Goal: Book appointment/travel/reservation

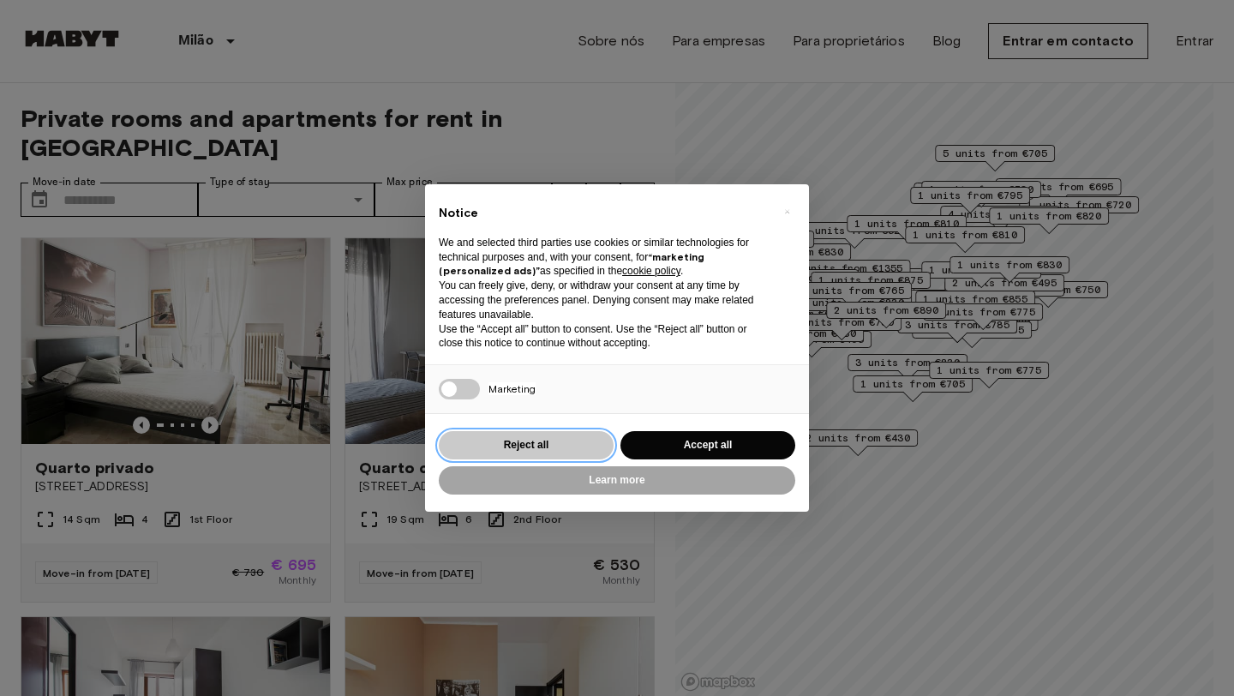
click at [519, 434] on button "Reject all" at bounding box center [526, 445] width 175 height 28
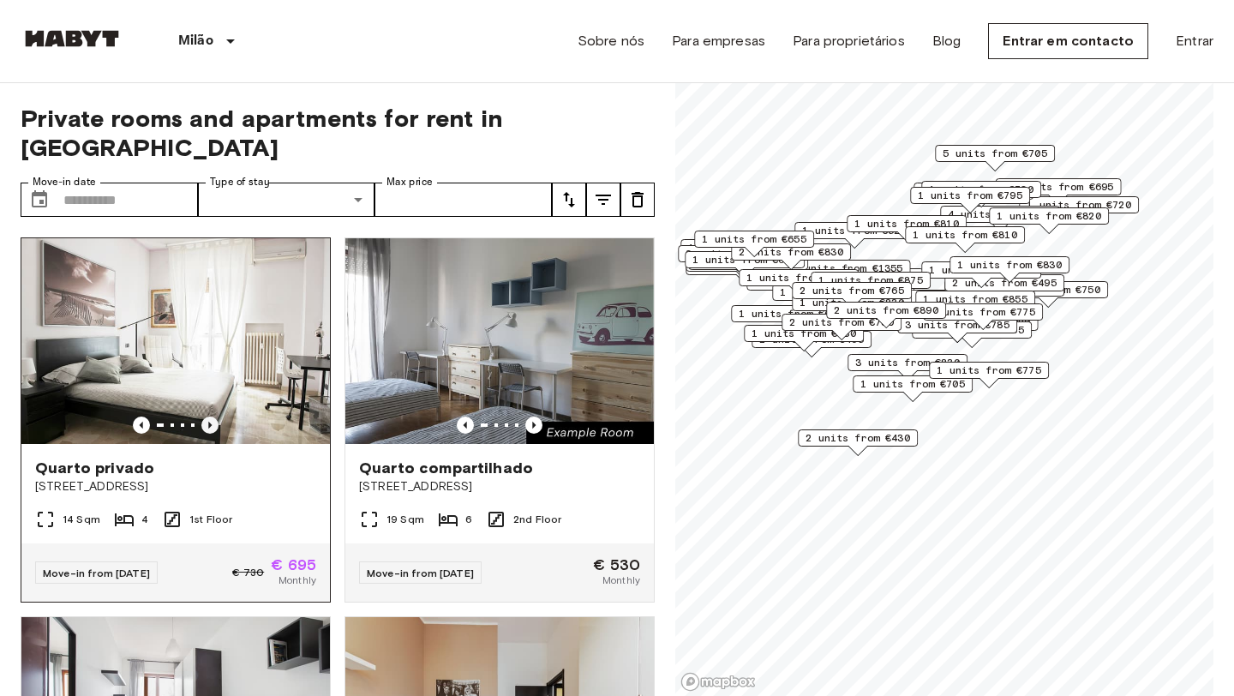
click at [208, 421] on icon "Previous image" at bounding box center [209, 424] width 3 height 7
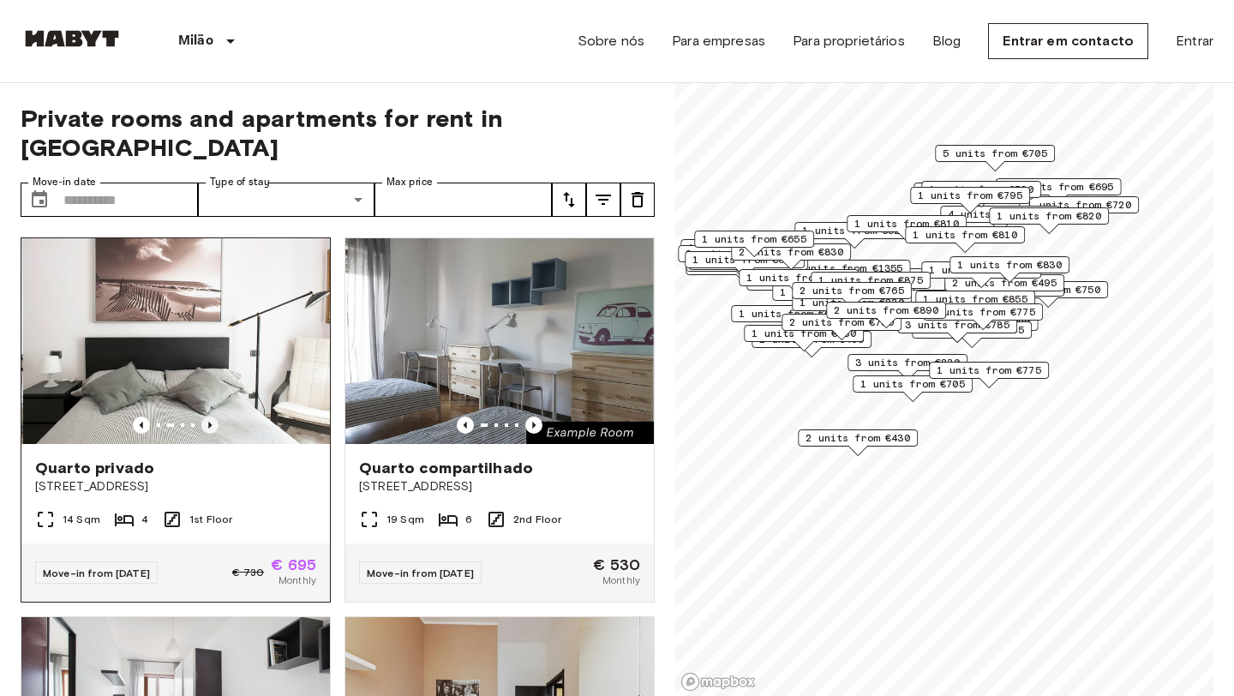
click at [208, 421] on icon "Previous image" at bounding box center [209, 424] width 3 height 7
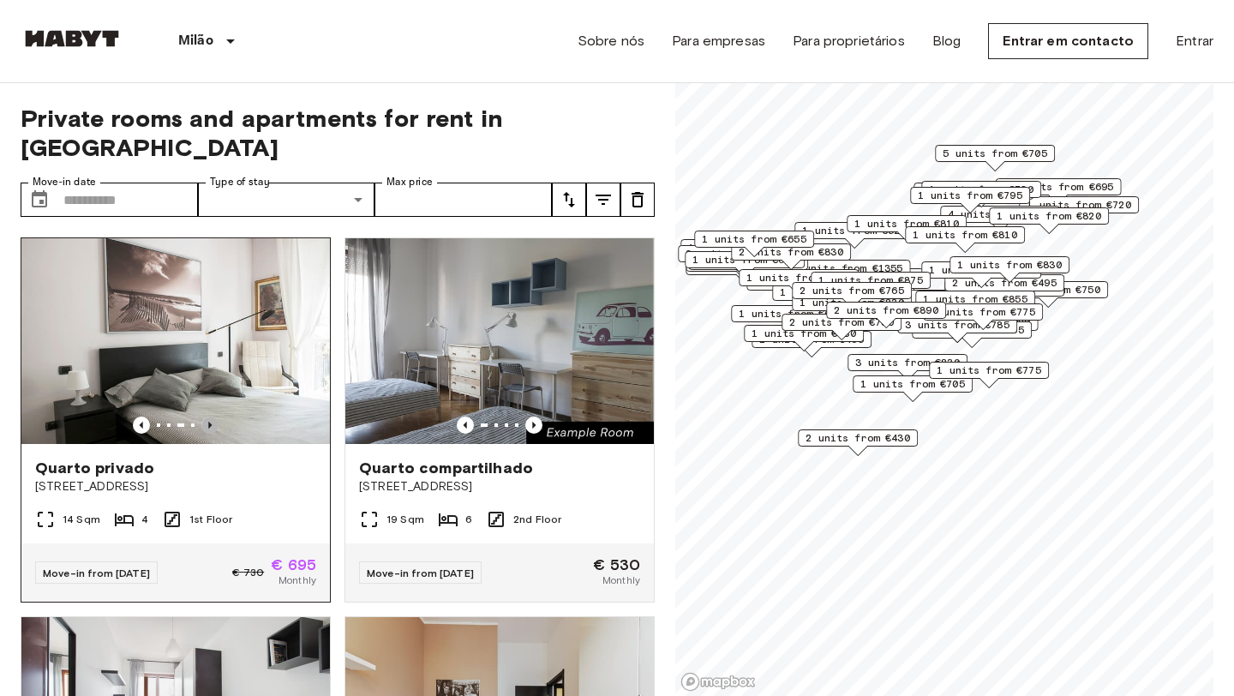
click at [208, 421] on icon "Previous image" at bounding box center [209, 424] width 3 height 7
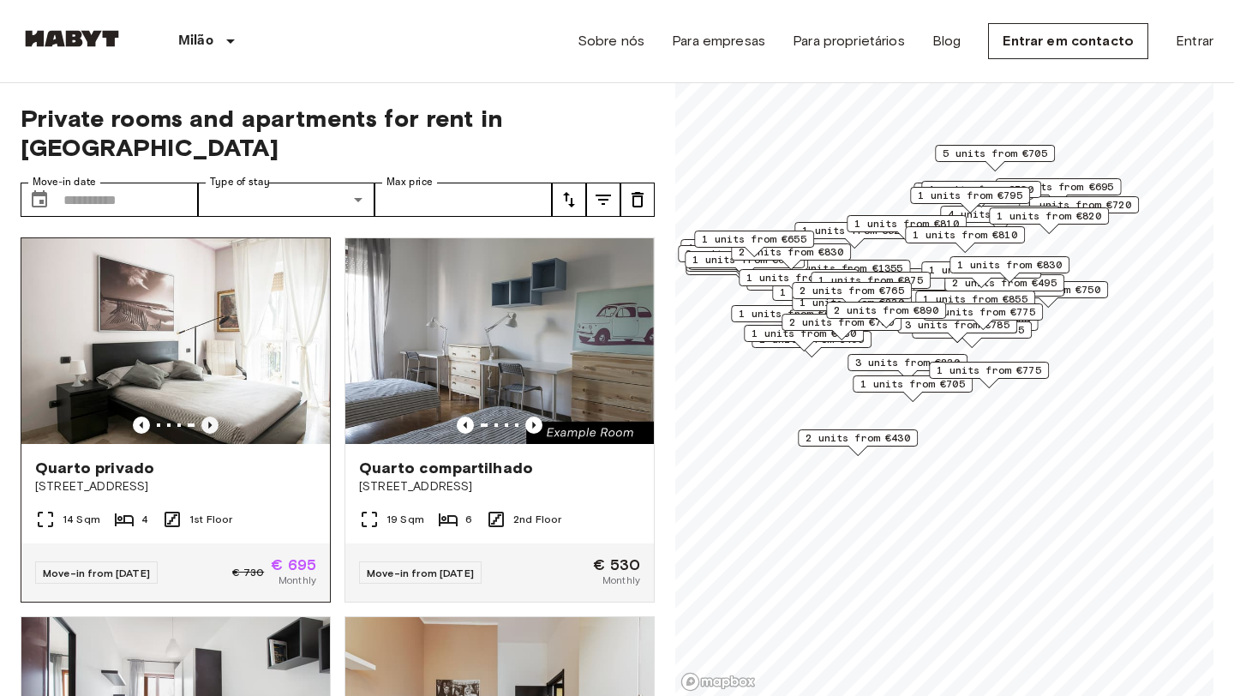
click at [208, 416] on icon "Previous image" at bounding box center [209, 424] width 17 height 17
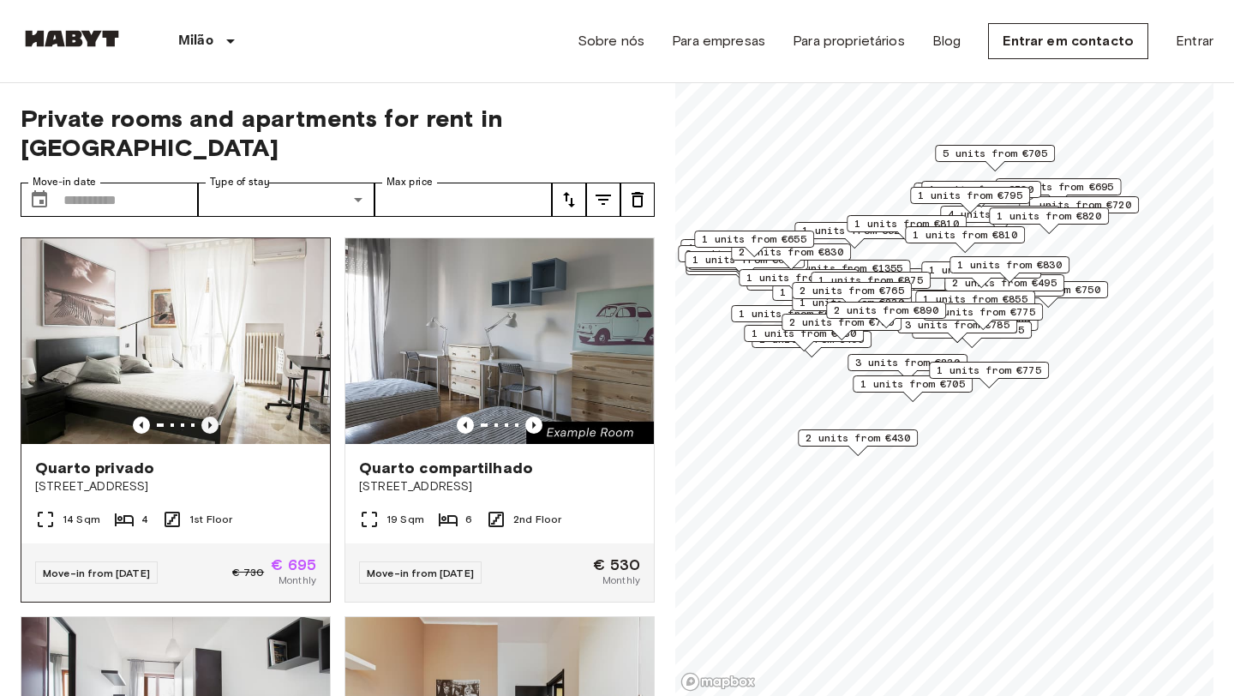
click at [208, 416] on icon "Previous image" at bounding box center [209, 424] width 17 height 17
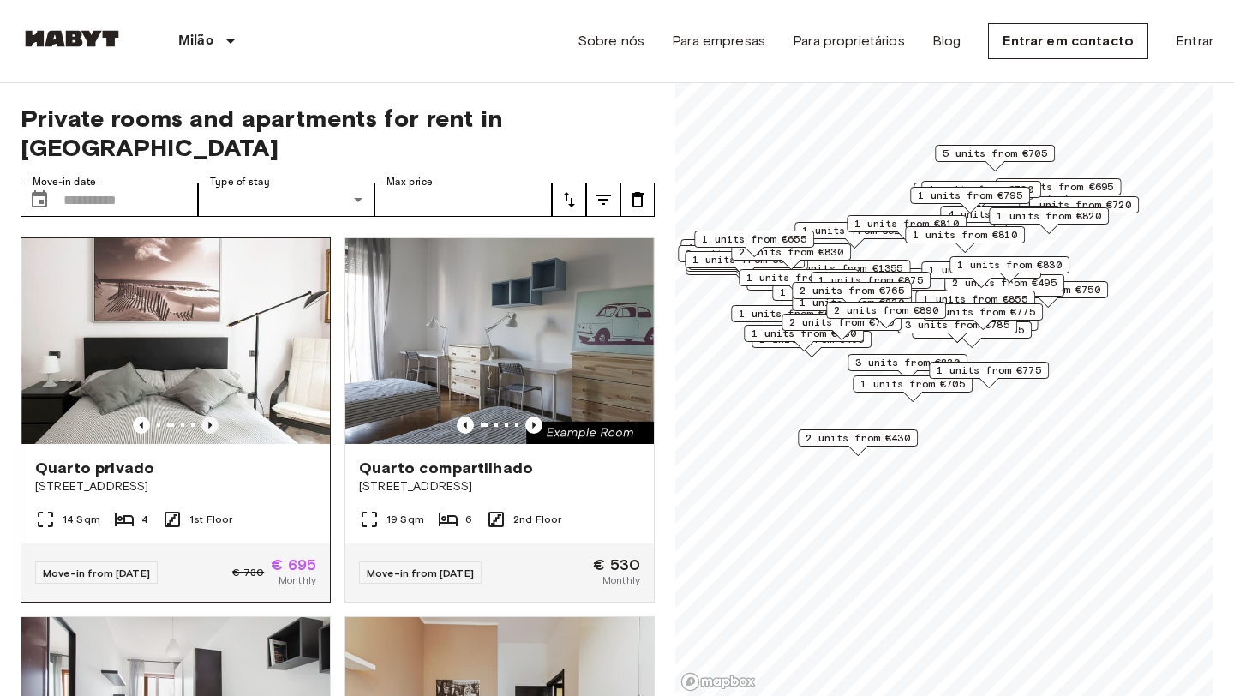
click at [208, 416] on icon "Previous image" at bounding box center [209, 424] width 17 height 17
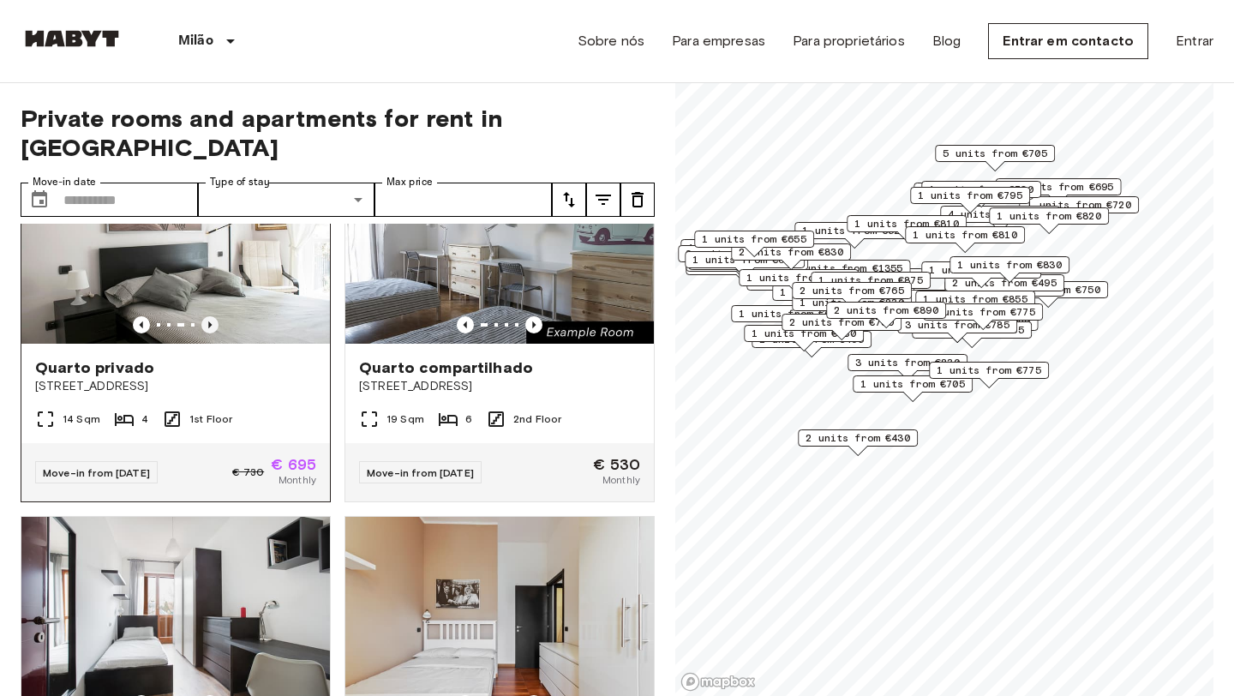
scroll to position [21, 0]
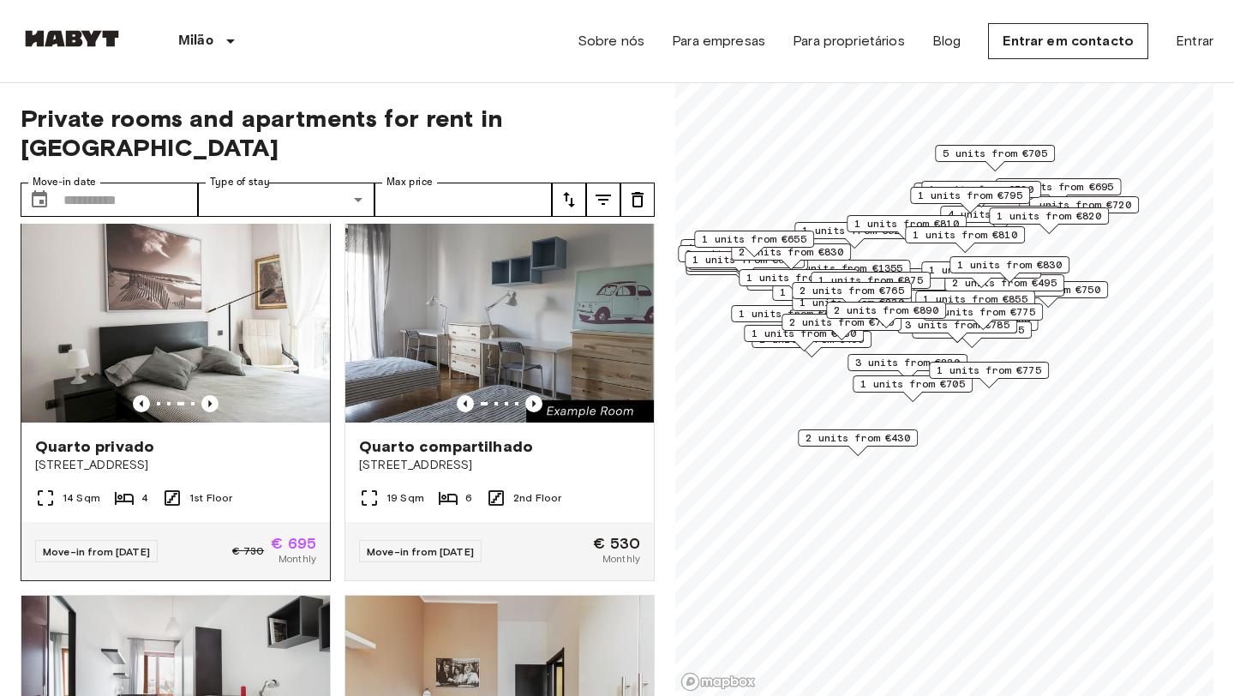
click at [267, 436] on div "Quarto privado" at bounding box center [175, 446] width 281 height 21
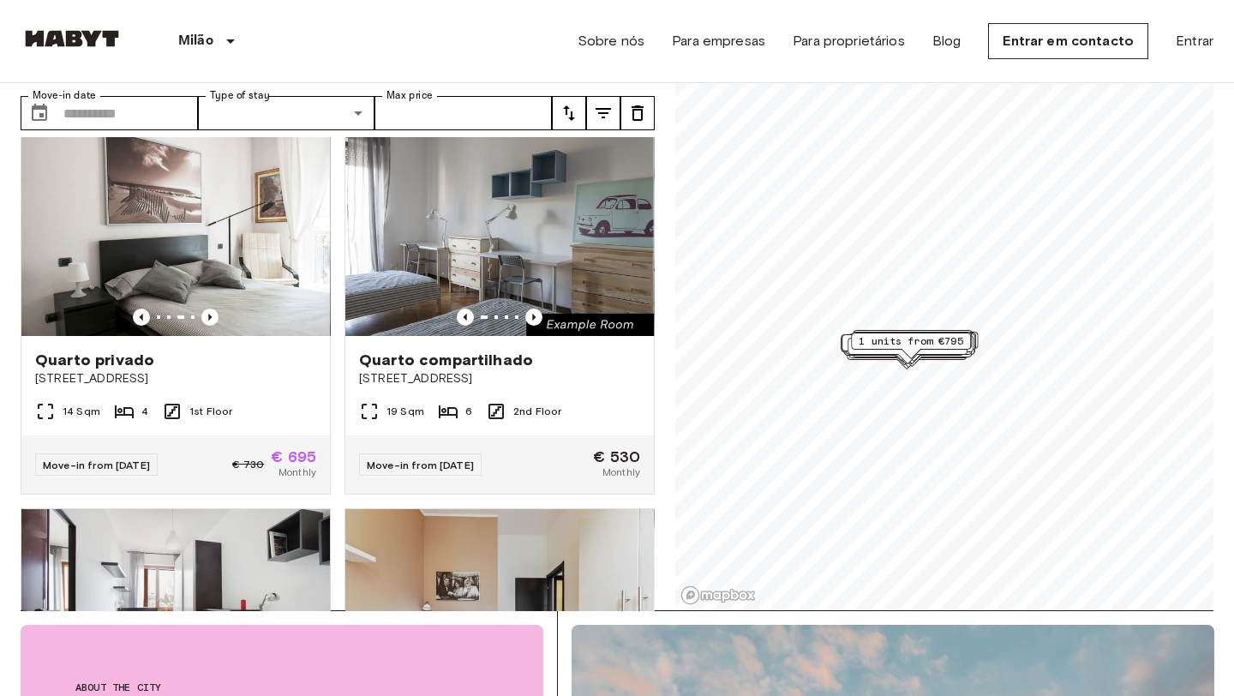
scroll to position [78, 0]
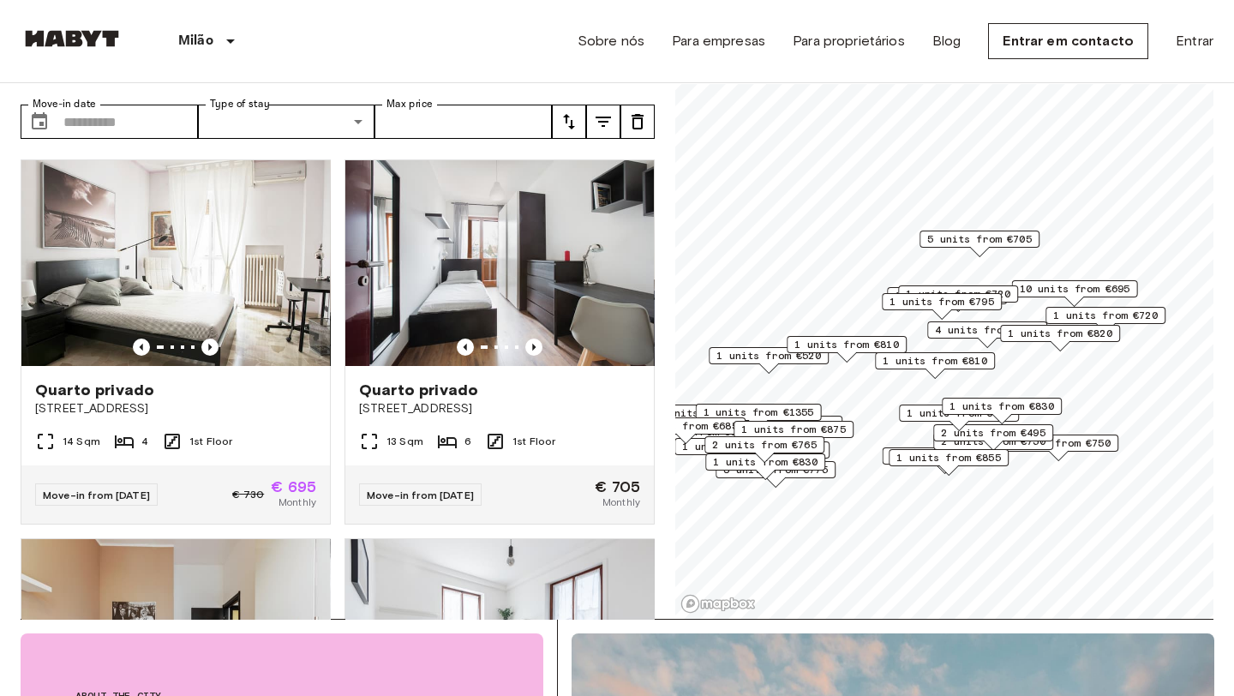
drag, startPoint x: 920, startPoint y: 505, endPoint x: 927, endPoint y: 374, distance: 131.2
click at [927, 374] on div "Map marker" at bounding box center [934, 372] width 19 height 9
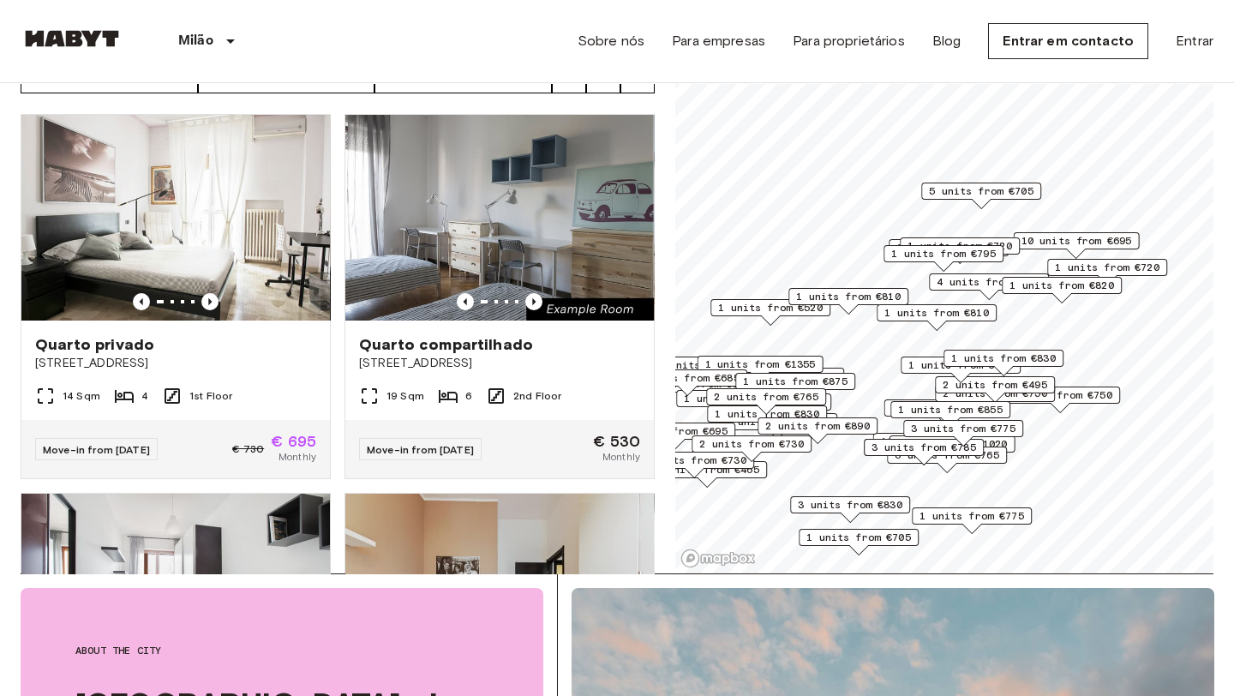
scroll to position [104, 0]
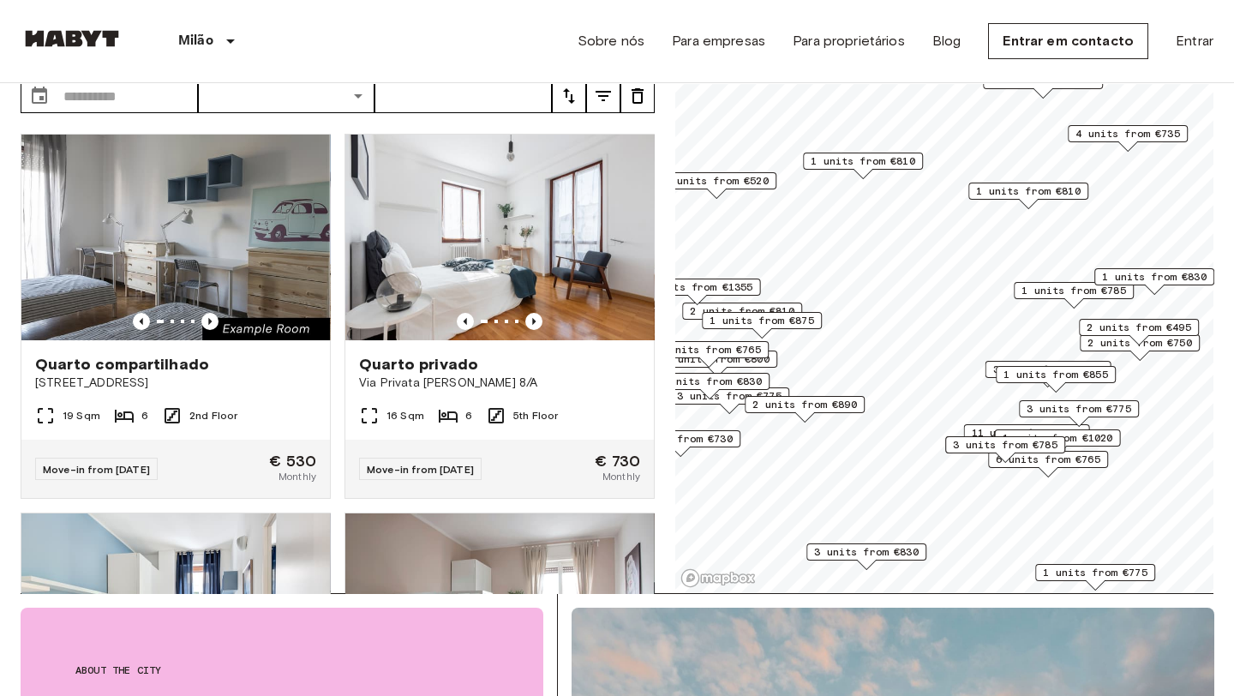
click at [750, 184] on span "1 units from €520" at bounding box center [716, 180] width 105 height 15
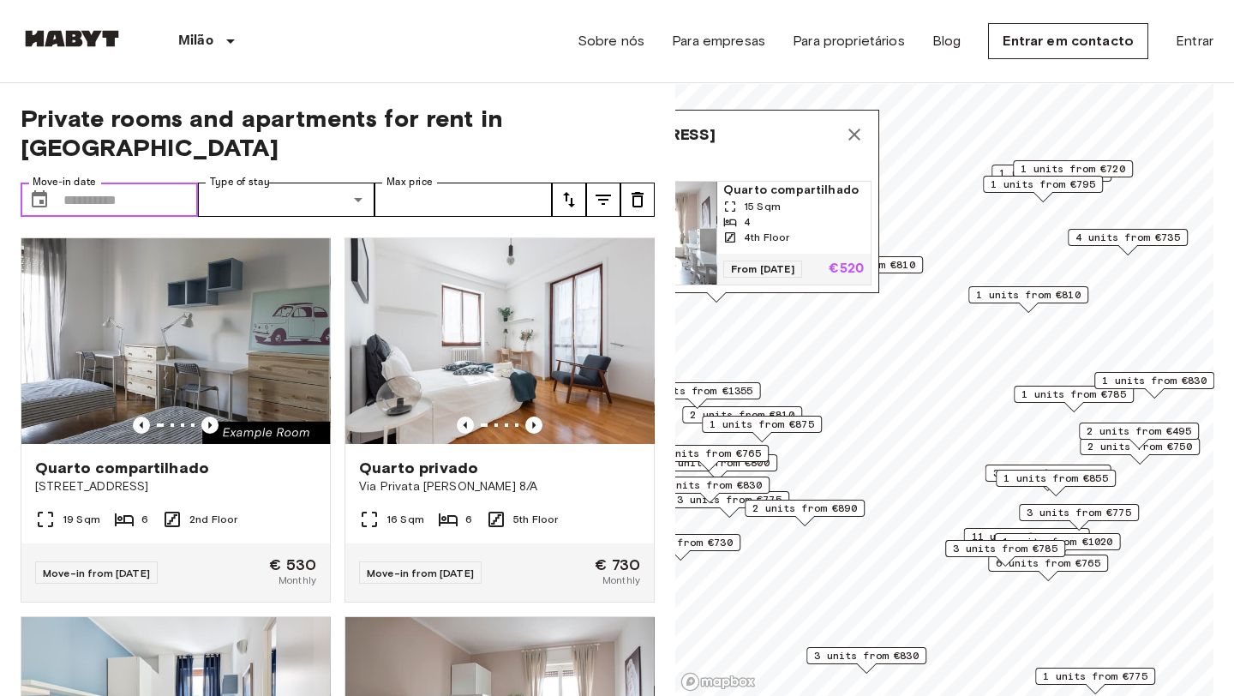
click at [168, 182] on input "Move-in date" at bounding box center [130, 199] width 134 height 34
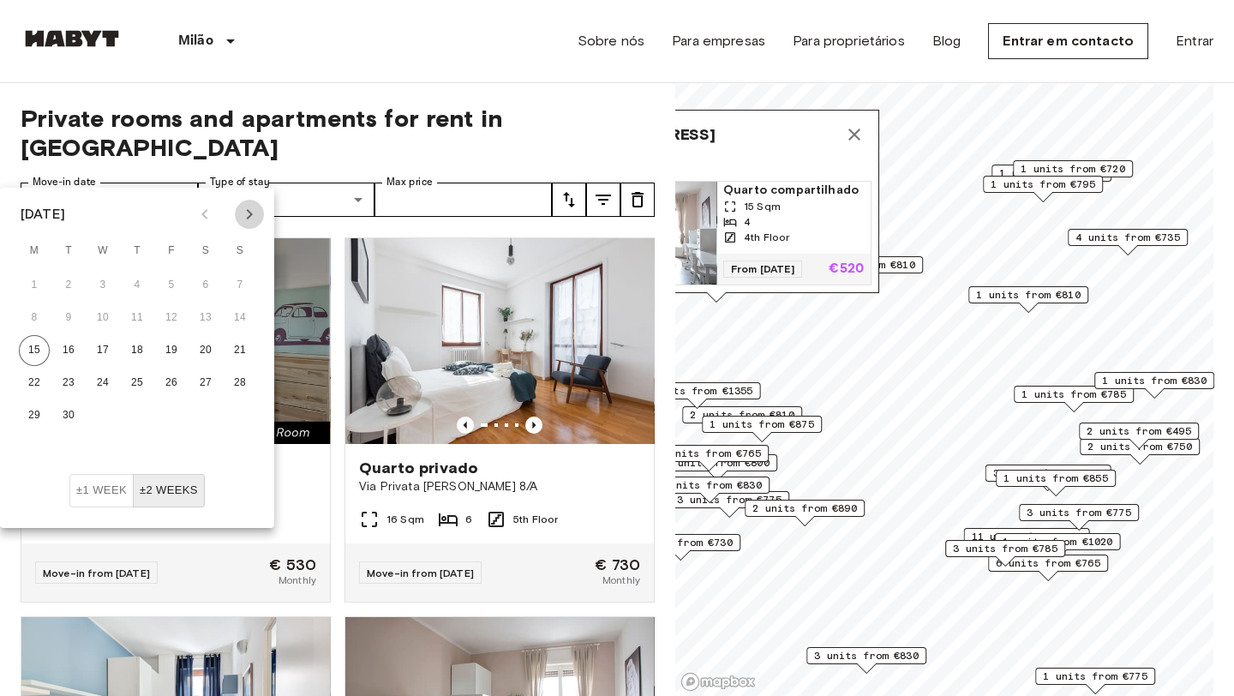
click at [260, 215] on button "Next month" at bounding box center [249, 214] width 29 height 29
click at [100, 278] on button "1" at bounding box center [102, 285] width 31 height 31
type input "**********"
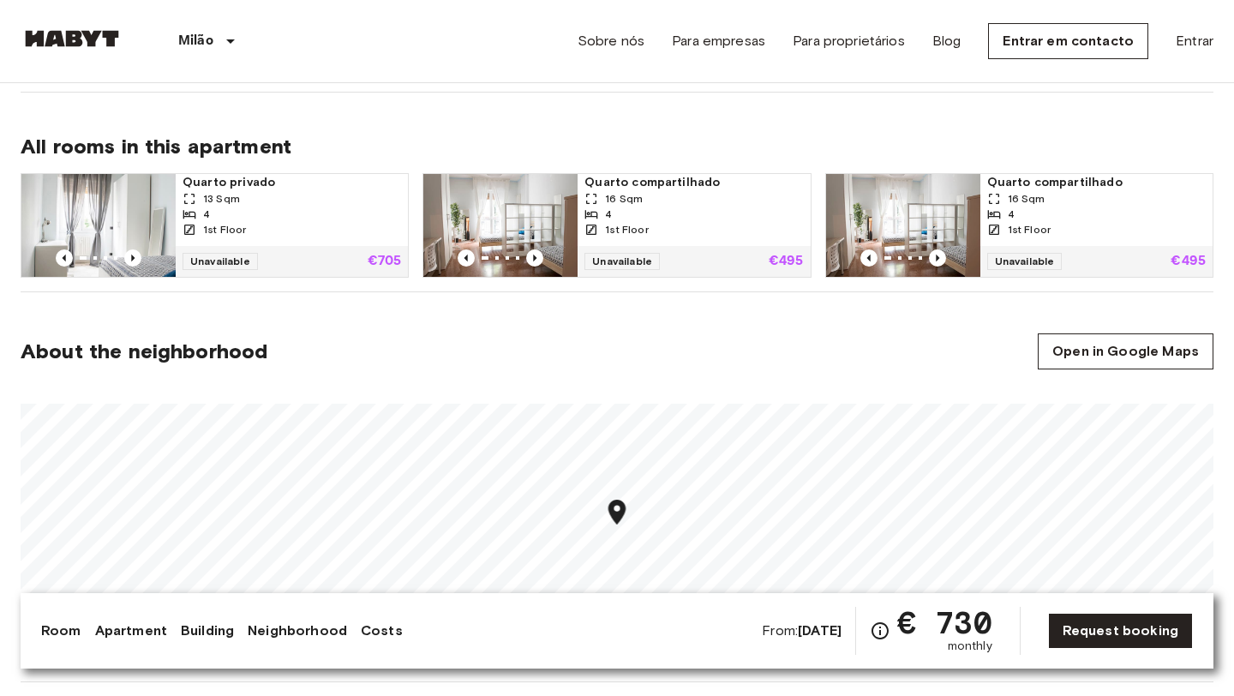
scroll to position [1127, 0]
